Goal: Book appointment/travel/reservation

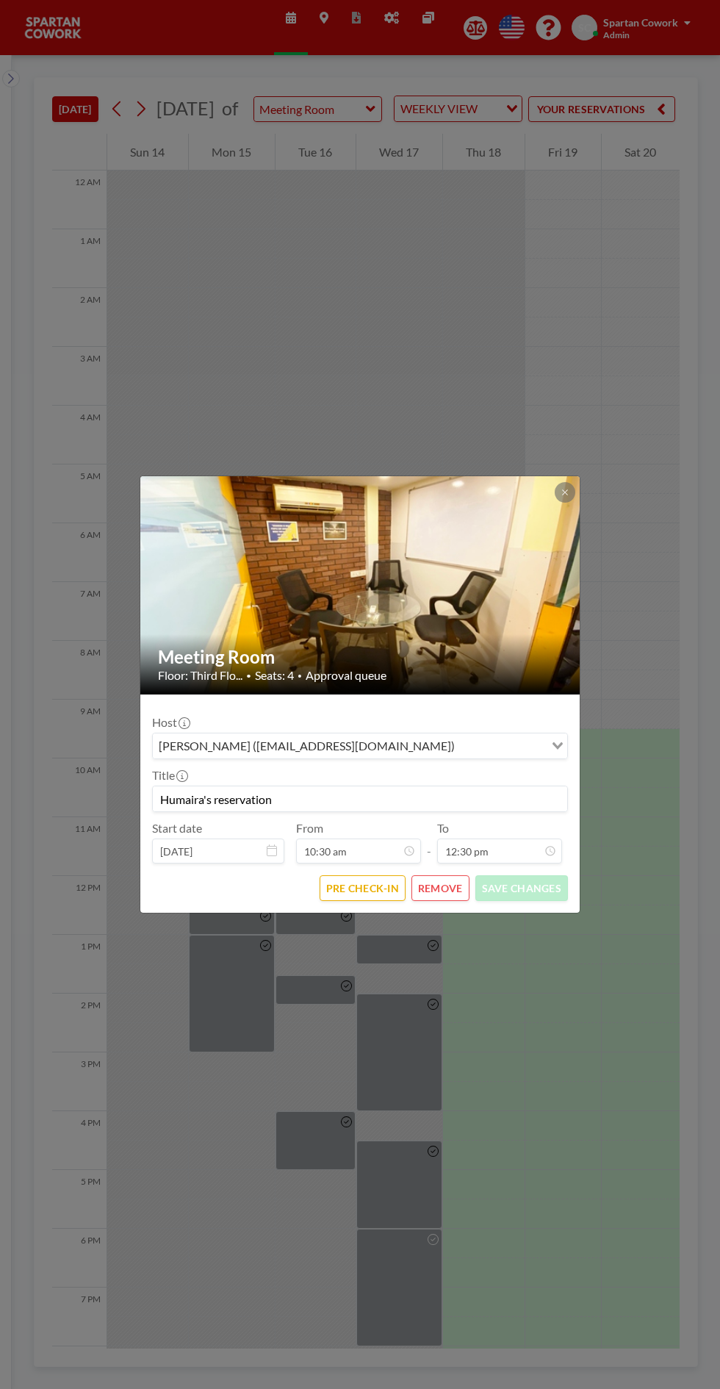
scroll to position [118, 0]
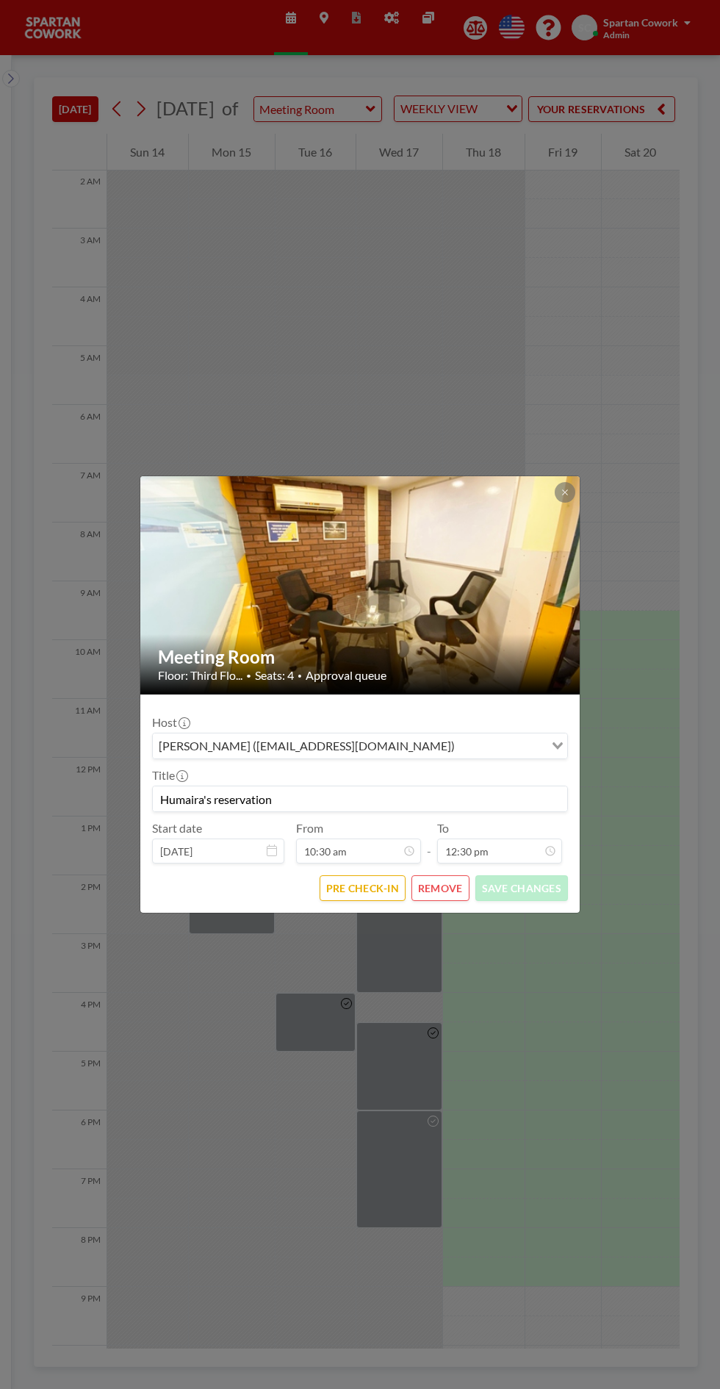
click at [602, 511] on div "Meeting Room Floor: Third Flo... • Seats: 4 • Approval queue Host [PERSON_NAME]…" at bounding box center [360, 694] width 720 height 1389
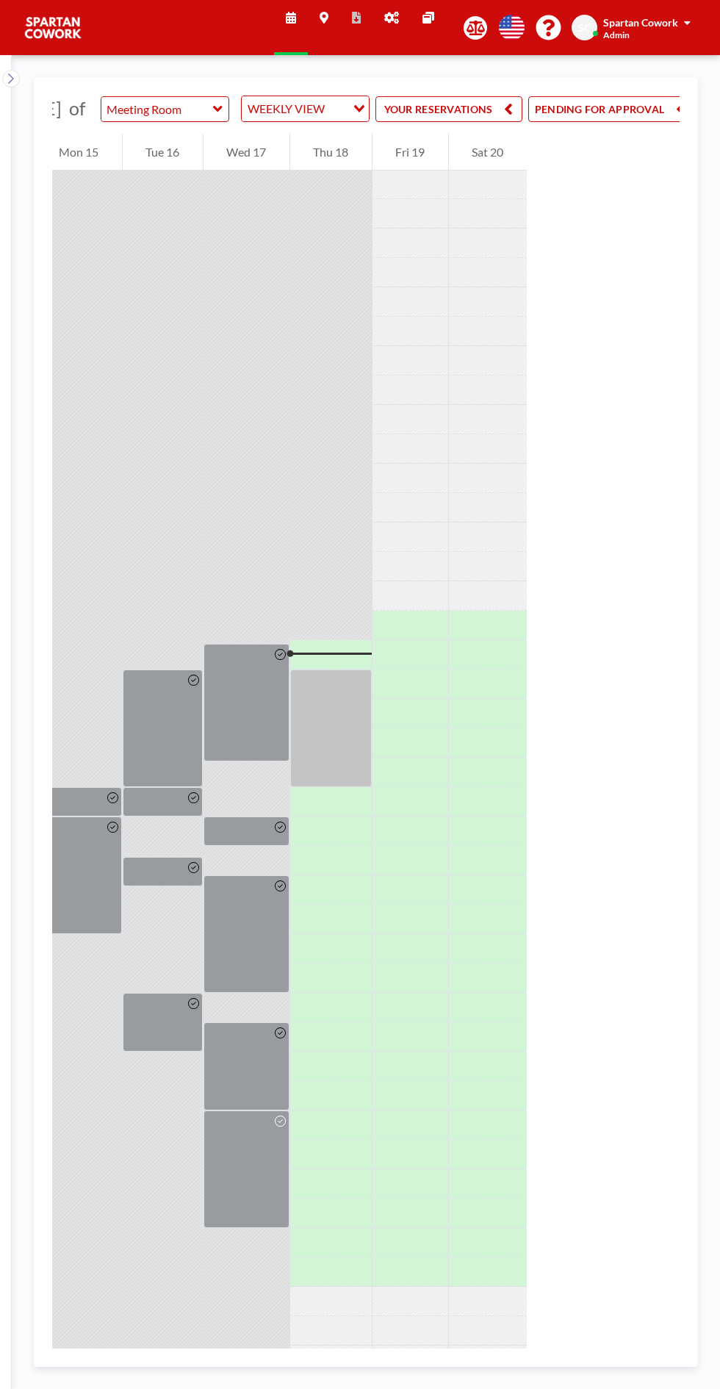
scroll to position [0, 196]
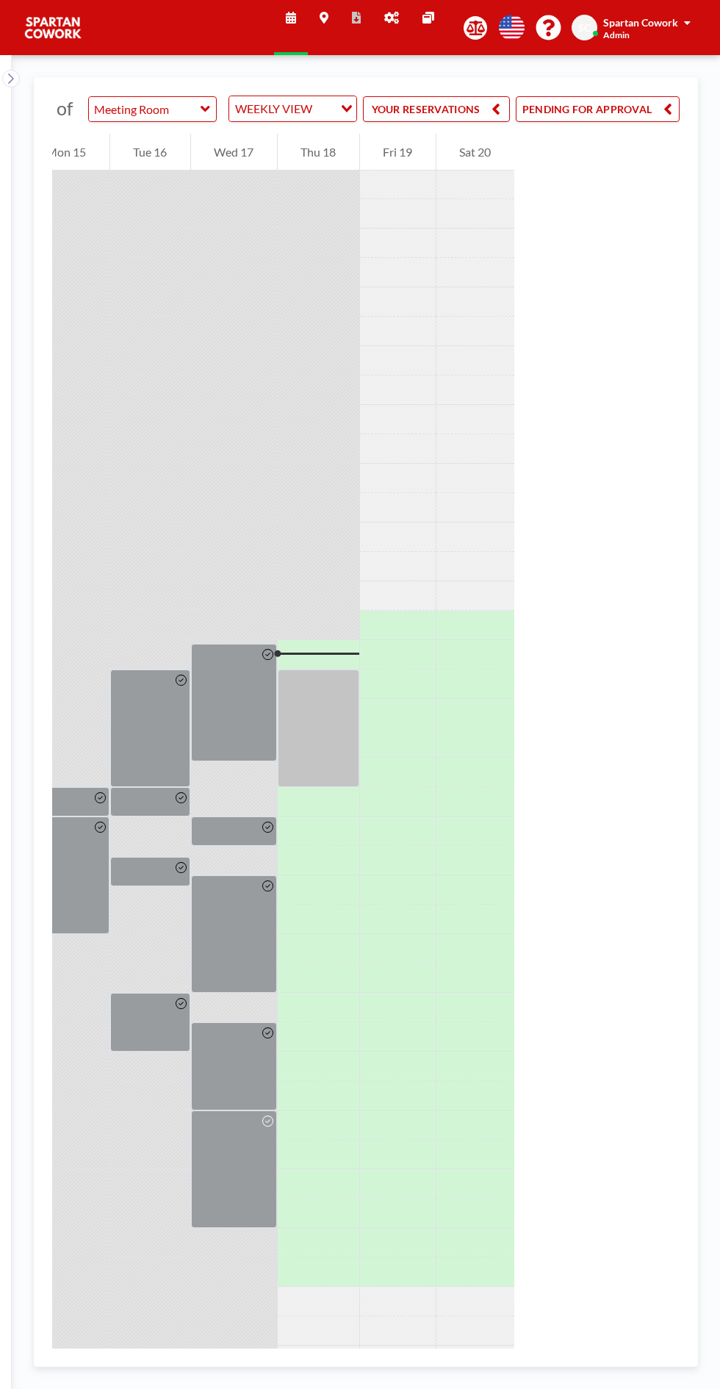
click at [604, 122] on button "PENDING FOR APPROVAL" at bounding box center [598, 109] width 164 height 26
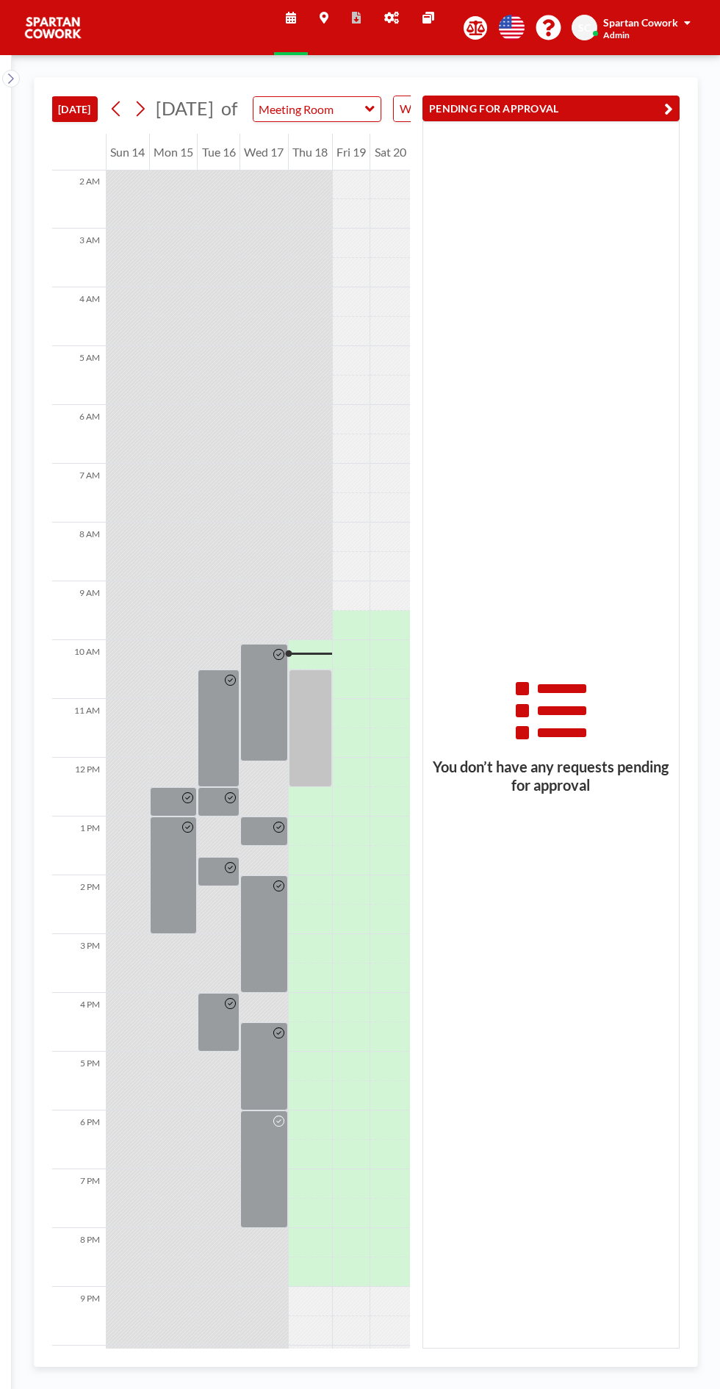
scroll to position [0, 0]
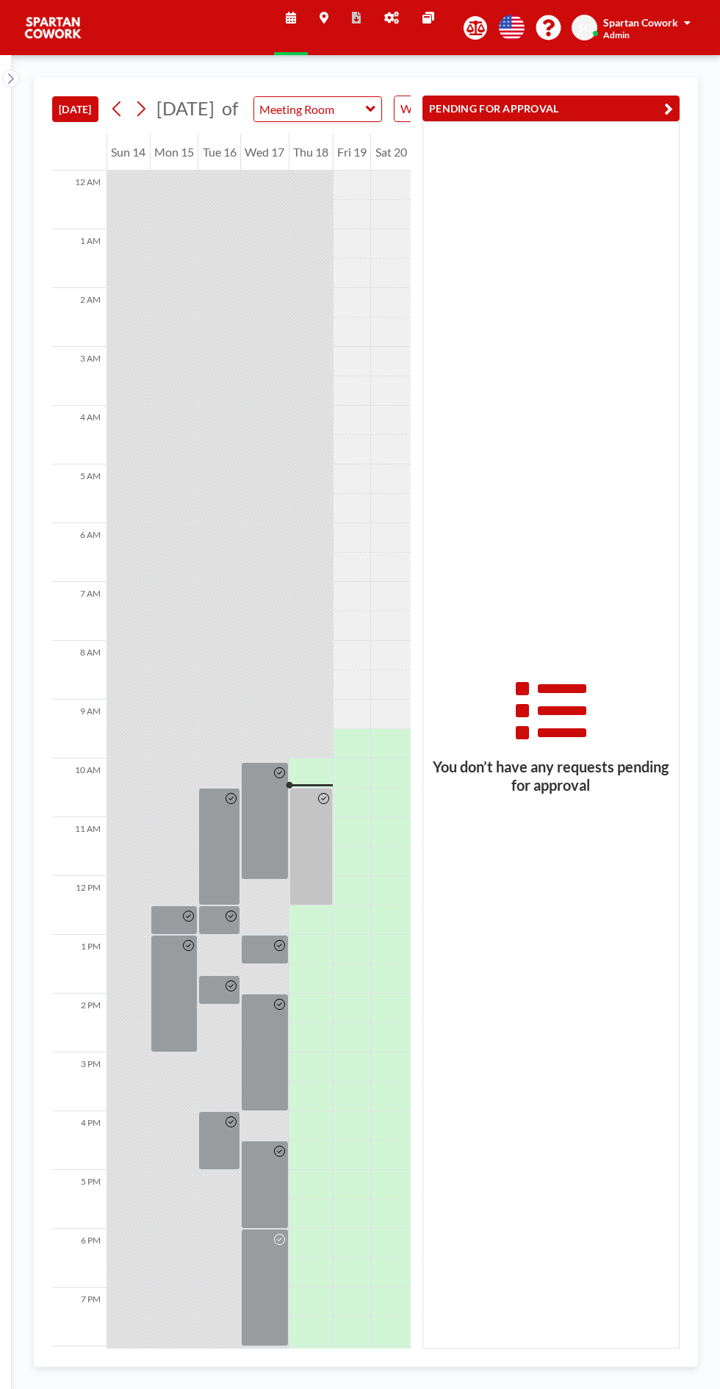
scroll to position [118, 0]
